Goal: Information Seeking & Learning: Learn about a topic

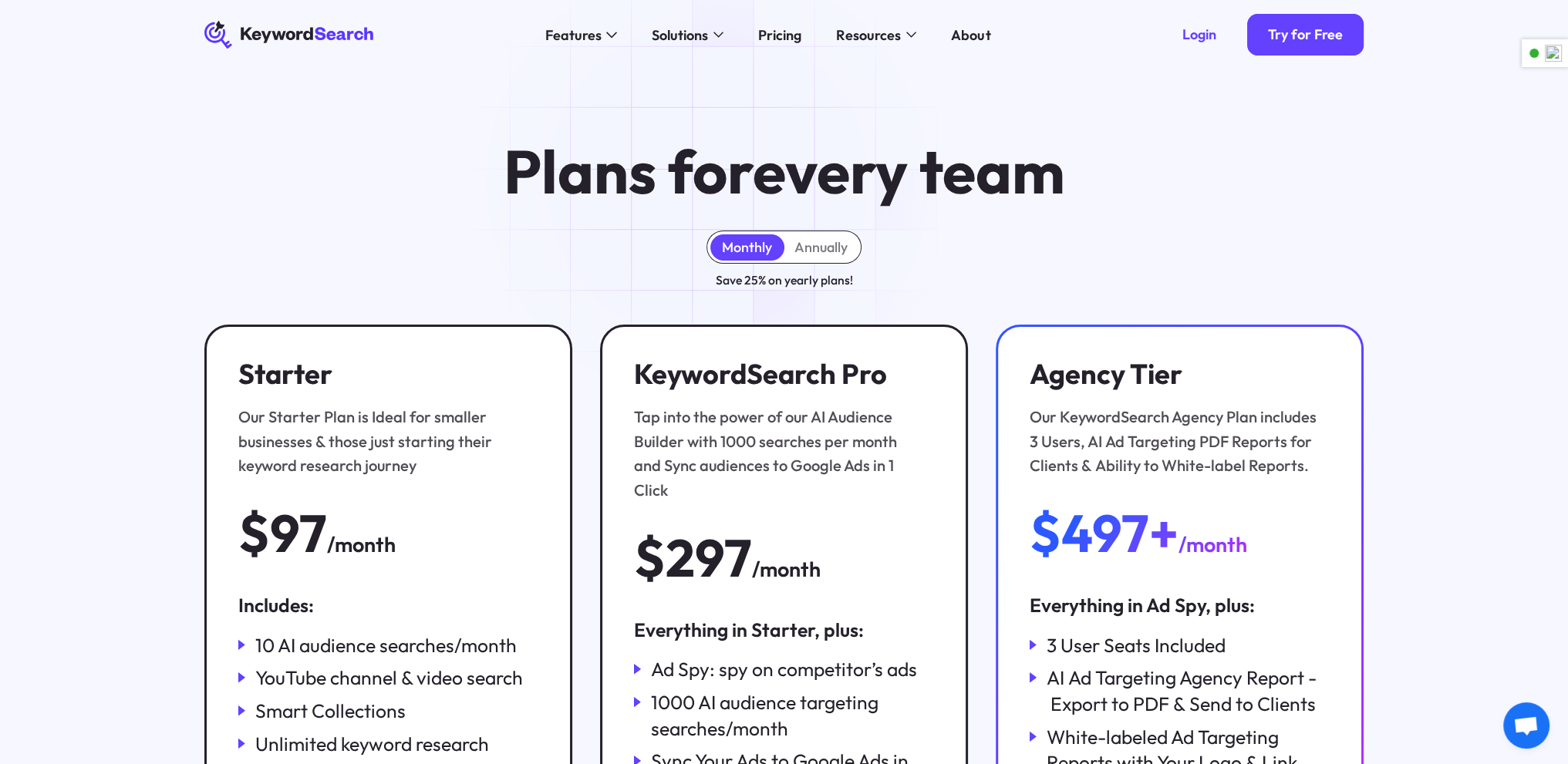
click at [295, 35] on icon "KeywordSearch" at bounding box center [290, 34] width 170 height 28
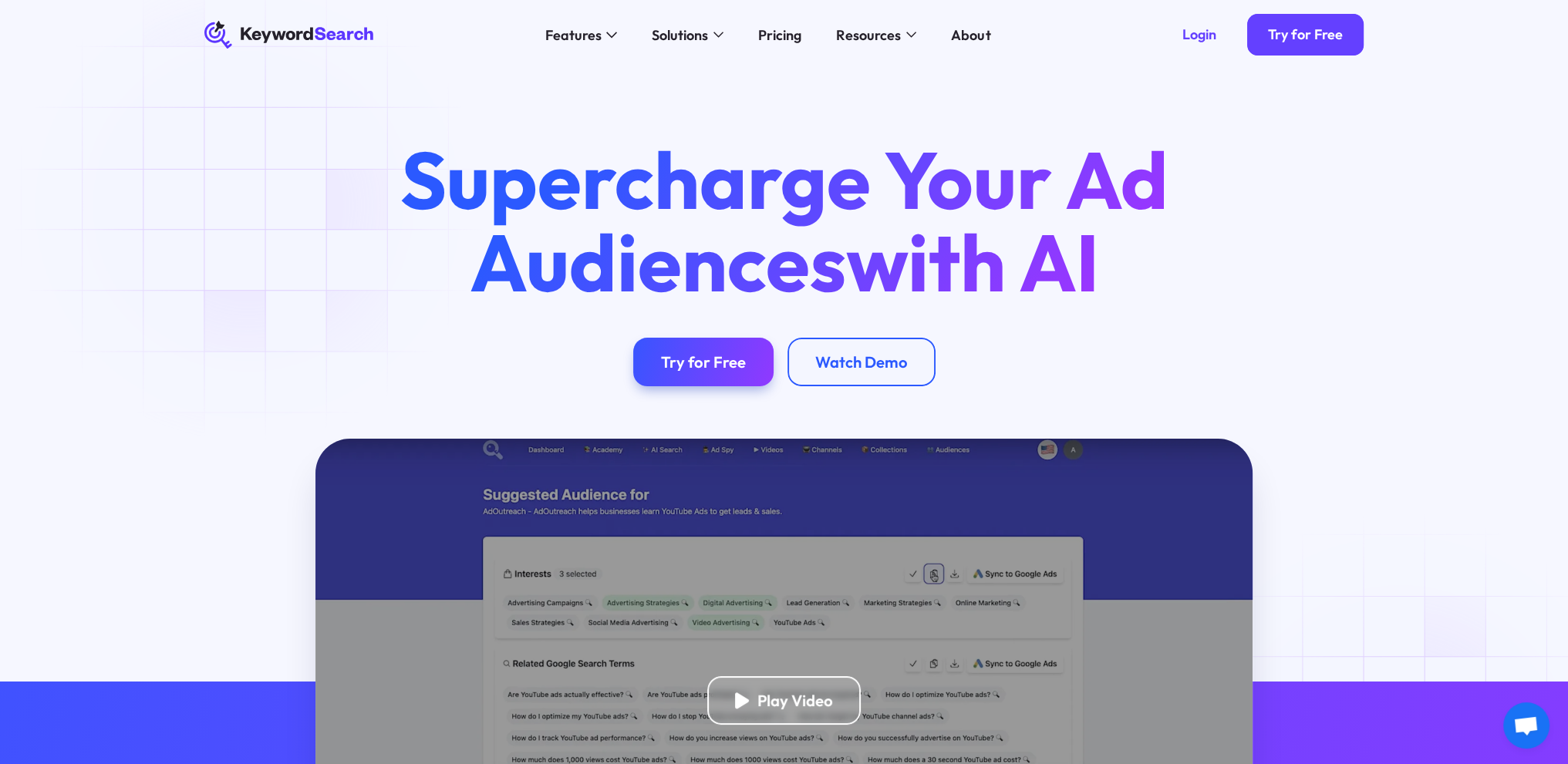
click at [250, 206] on div "Supercharge Your Ad Audiences with AI Try for Free Watch Demo" at bounding box center [784, 263] width 1215 height 248
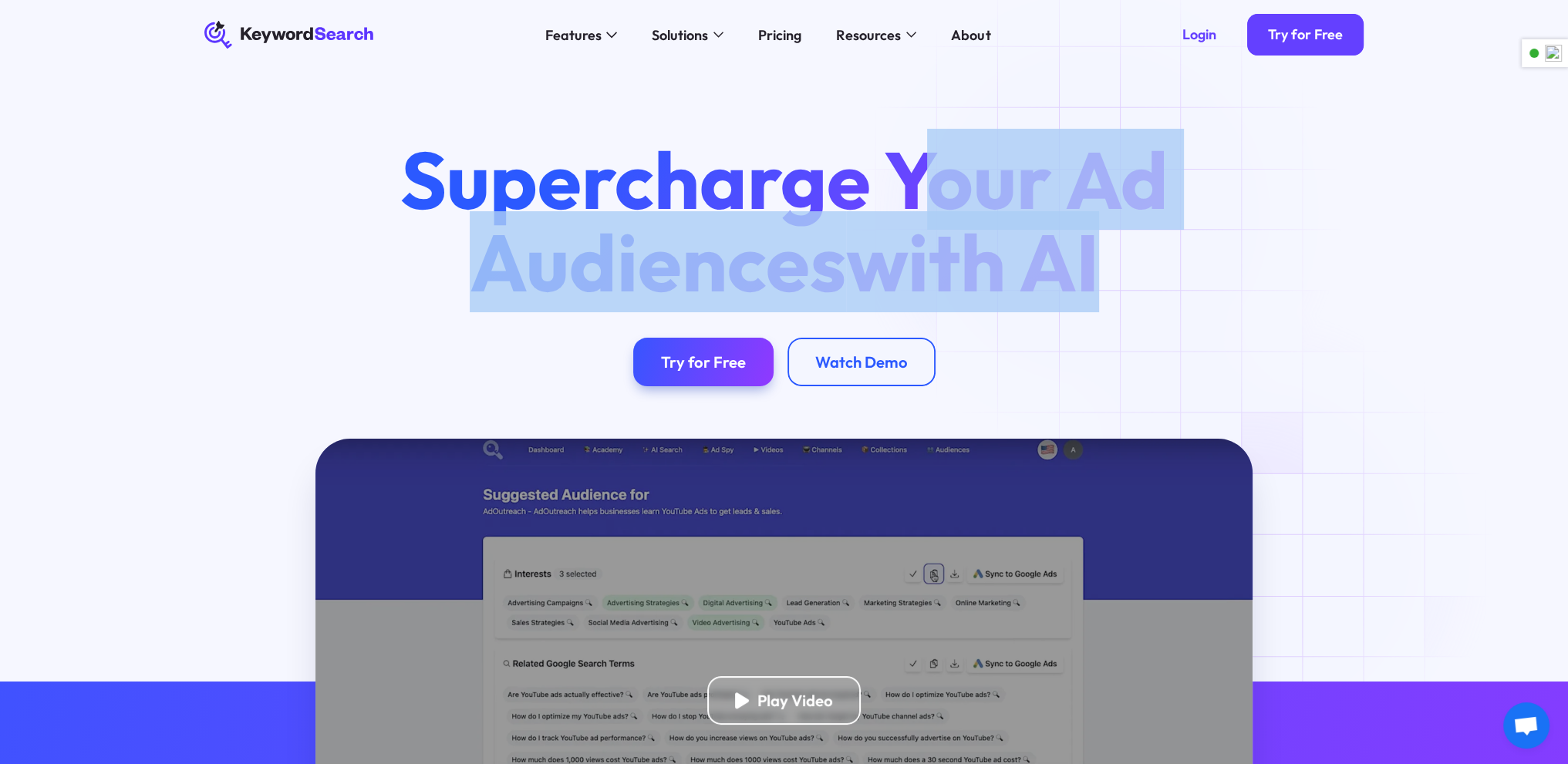
drag, startPoint x: 915, startPoint y: 177, endPoint x: 1105, endPoint y: 214, distance: 193.6
click at [1105, 214] on h1 "Supercharge Your Ad Audiences with AI" at bounding box center [784, 221] width 833 height 165
click at [1303, 323] on div "Supercharge Your Ad Audiences with AI Try for Free Watch Demo" at bounding box center [784, 263] width 1215 height 248
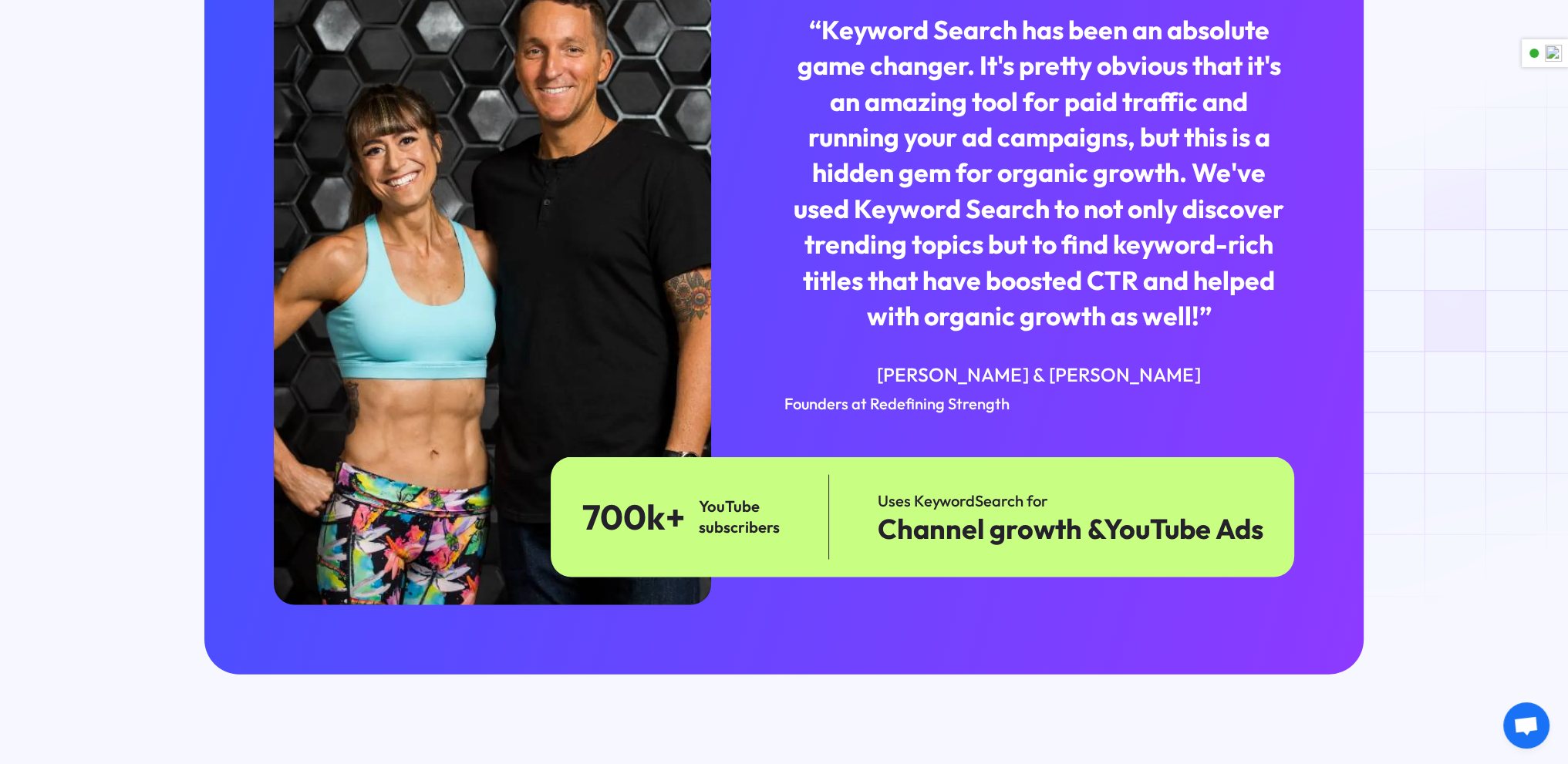
scroll to position [4243, 0]
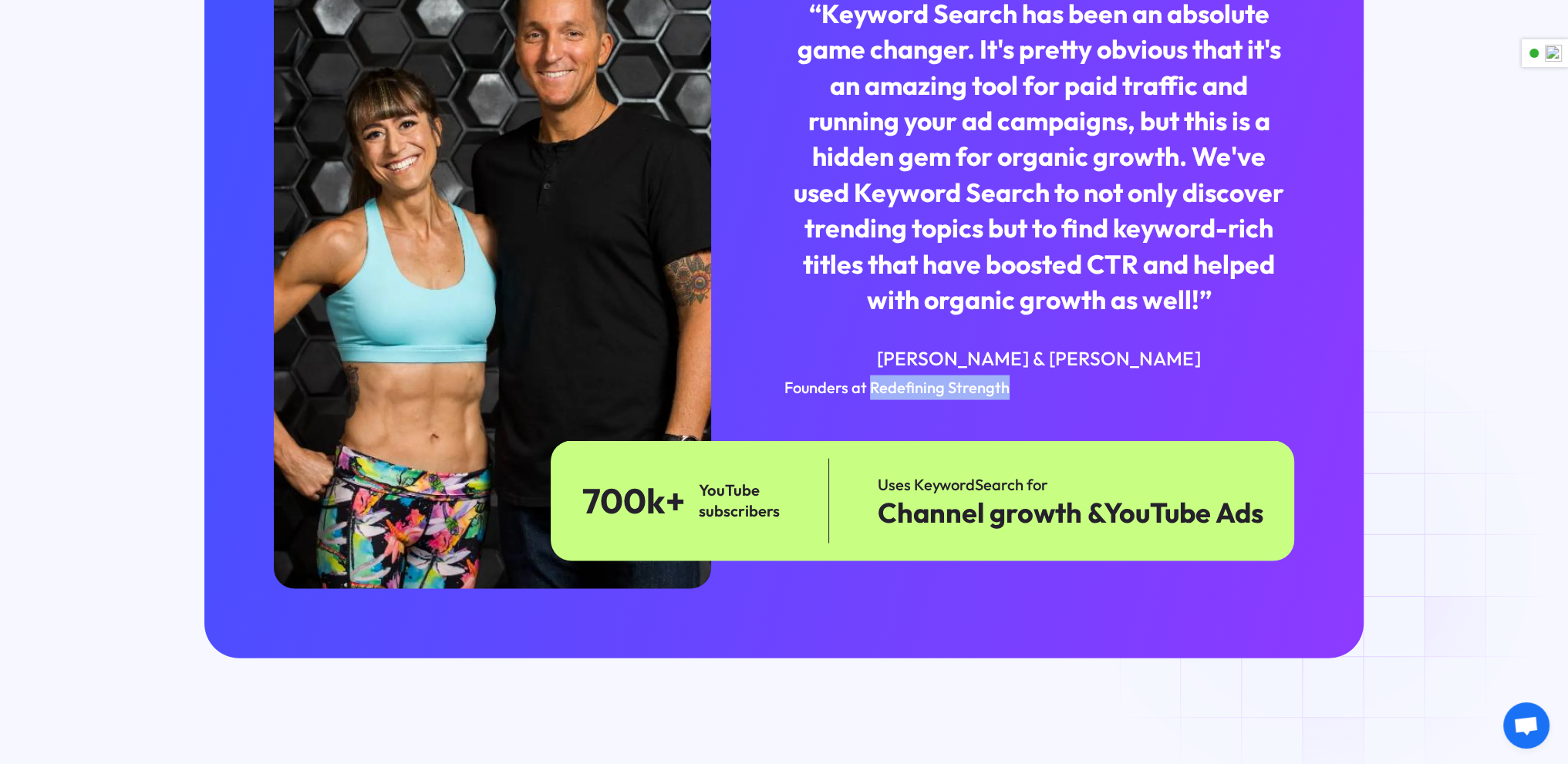
drag, startPoint x: 871, startPoint y: 341, endPoint x: 1015, endPoint y: 355, distance: 144.7
click at [1015, 376] on div "Founders at Redefining Strength" at bounding box center [1040, 387] width 511 height 24
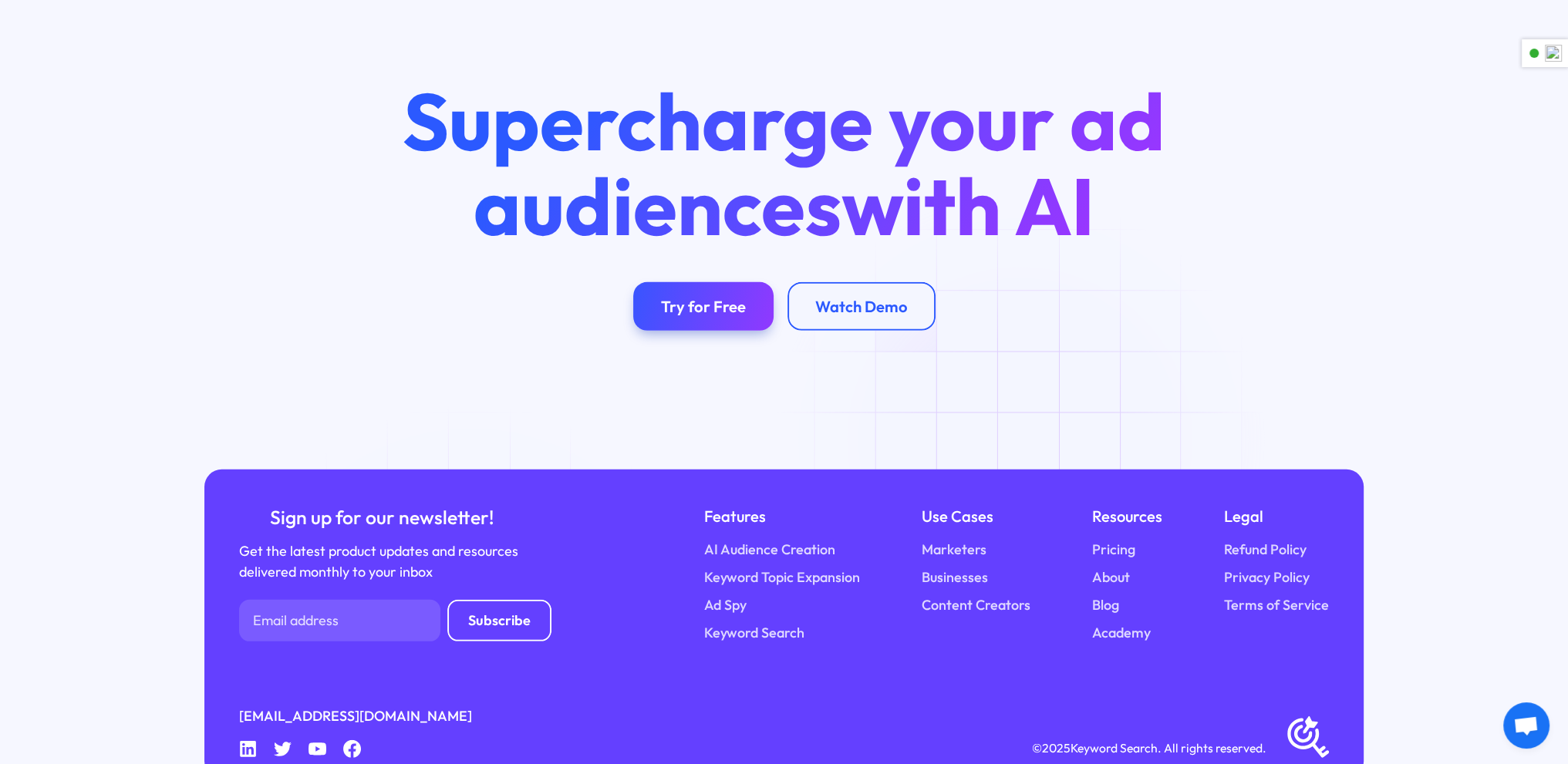
scroll to position [6031, 0]
